Goal: Task Accomplishment & Management: Manage account settings

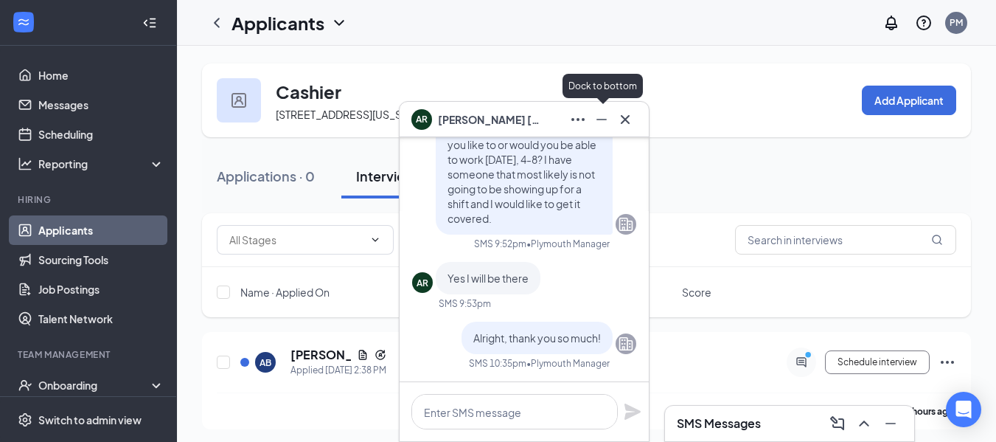
click at [602, 122] on icon "Minimize" at bounding box center [602, 120] width 18 height 18
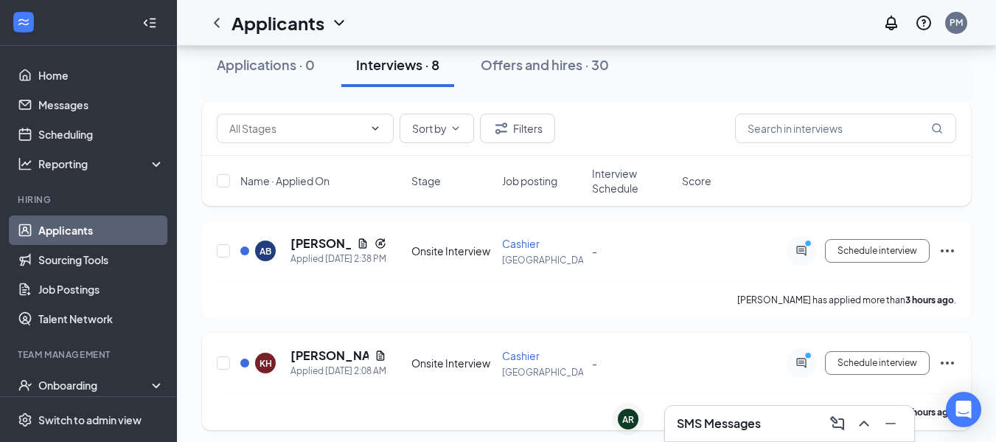
scroll to position [147, 0]
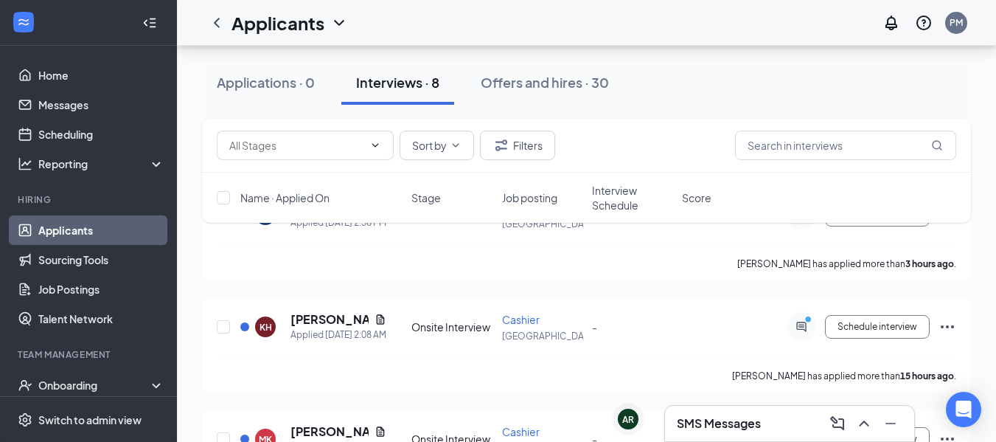
click at [780, 425] on div "SMS Messages" at bounding box center [790, 423] width 226 height 24
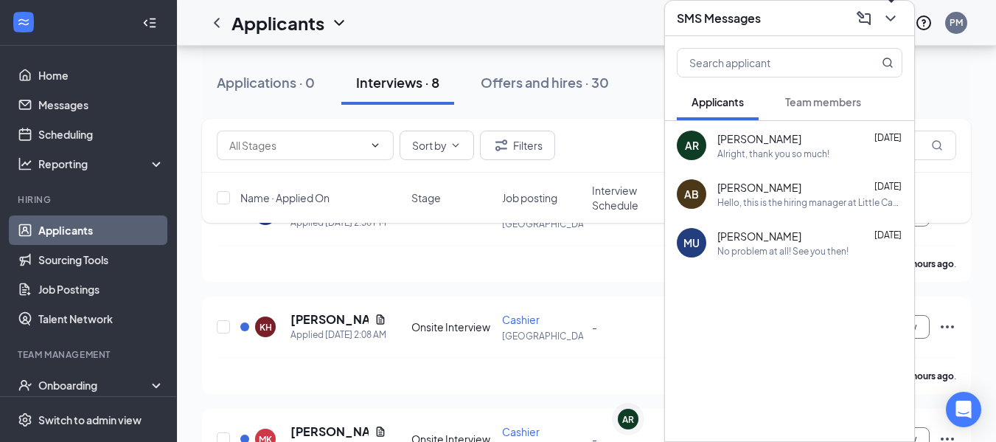
click at [891, 15] on icon "ChevronDown" at bounding box center [891, 19] width 18 height 18
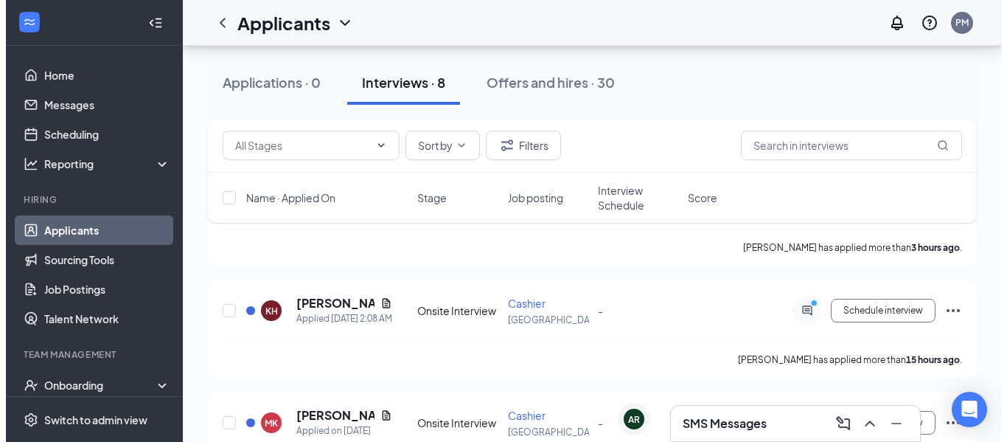
scroll to position [0, 0]
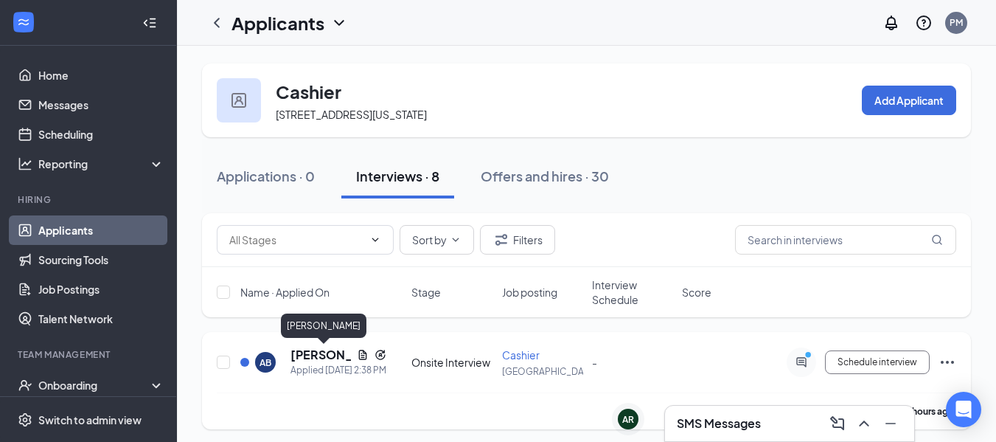
click at [321, 355] on h5 "[PERSON_NAME]" at bounding box center [320, 354] width 60 height 16
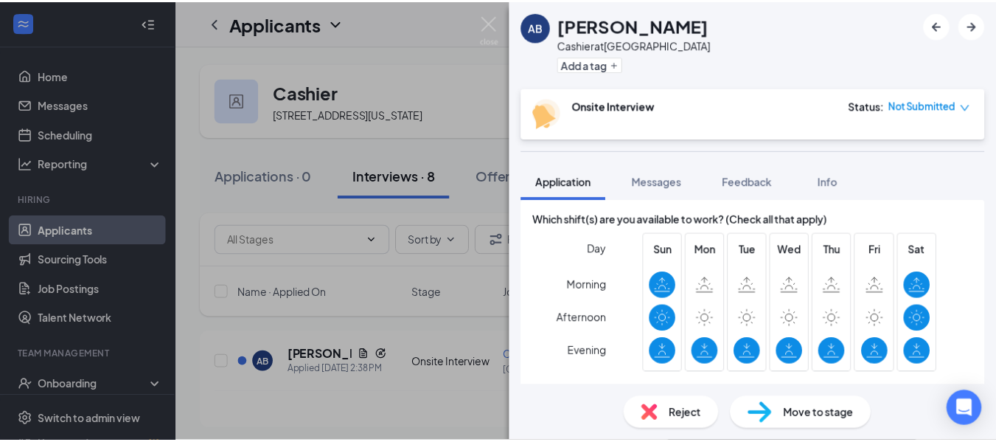
scroll to position [319, 0]
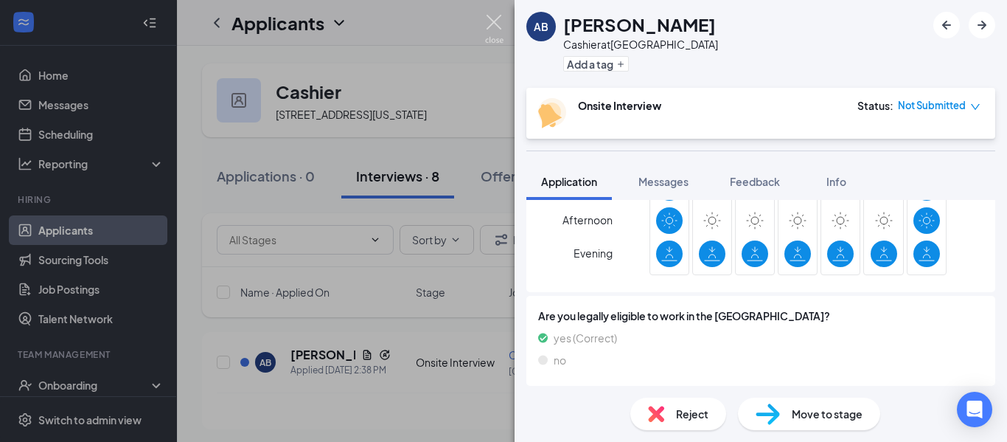
click at [489, 26] on img at bounding box center [494, 29] width 18 height 29
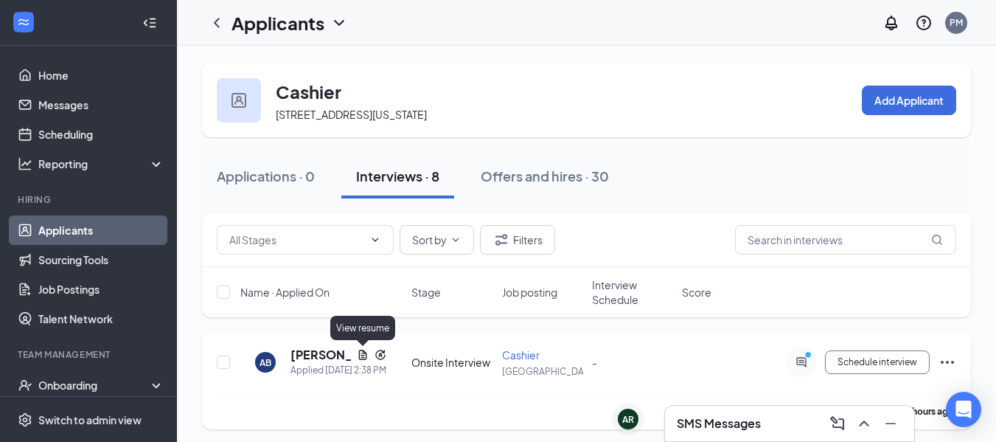
click at [361, 352] on icon "Document" at bounding box center [363, 355] width 12 height 12
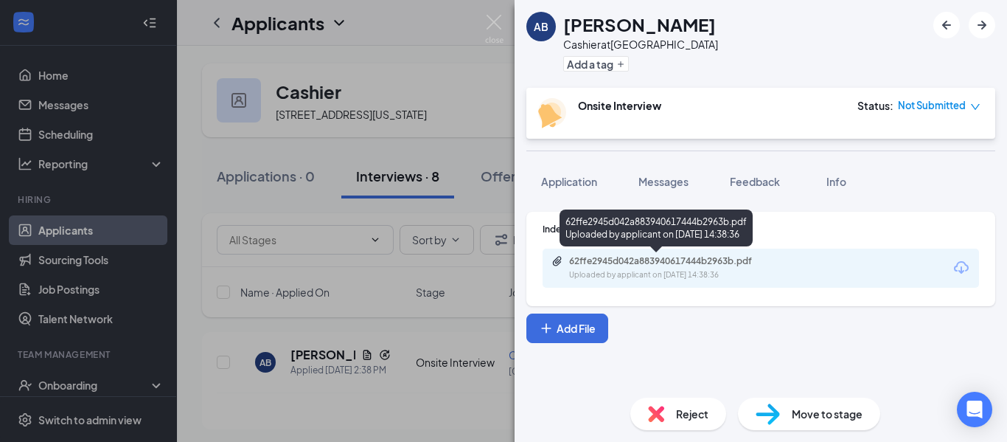
click at [725, 273] on div "Uploaded by applicant on [DATE] 14:38:36" at bounding box center [679, 275] width 221 height 12
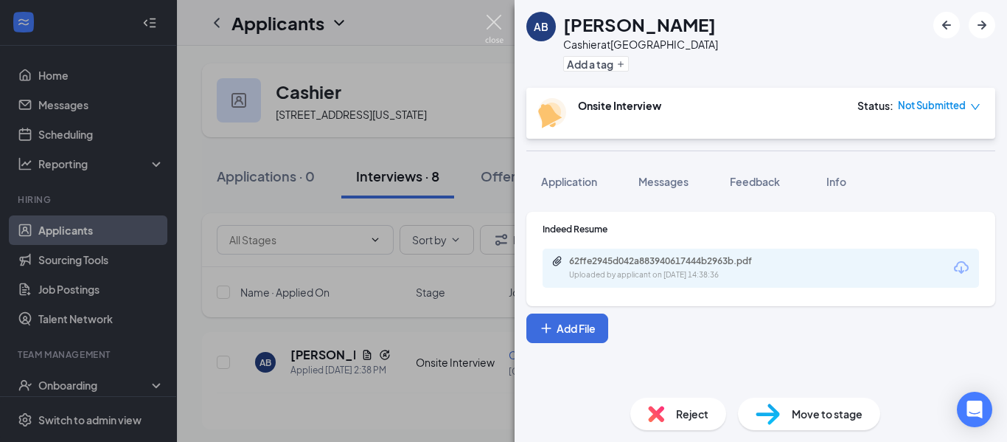
click at [493, 20] on img at bounding box center [494, 29] width 18 height 29
